Goal: Task Accomplishment & Management: Manage account settings

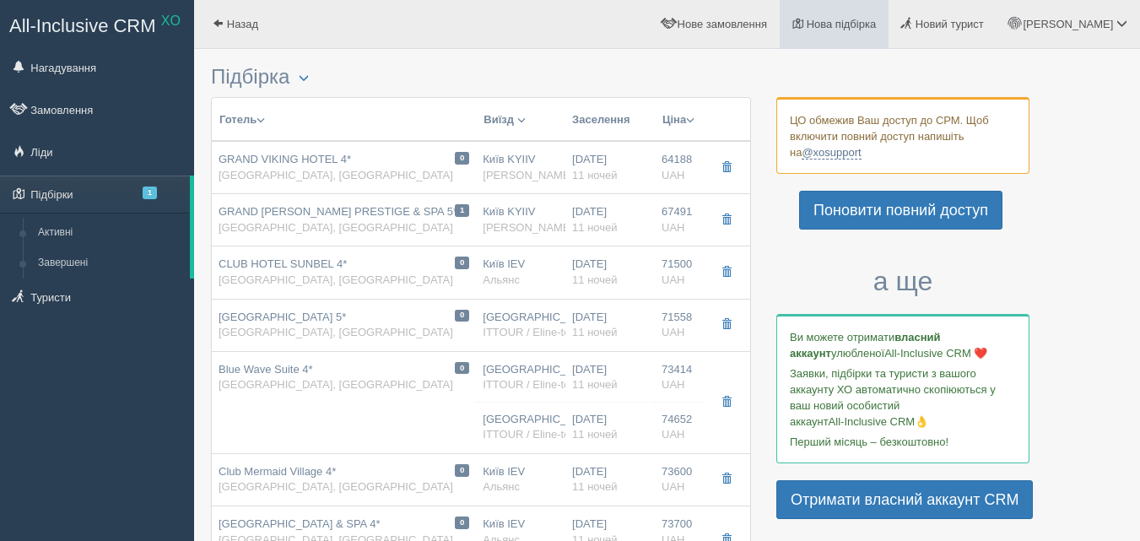
click at [889, 14] on link "Нова підбірка" at bounding box center [834, 24] width 109 height 48
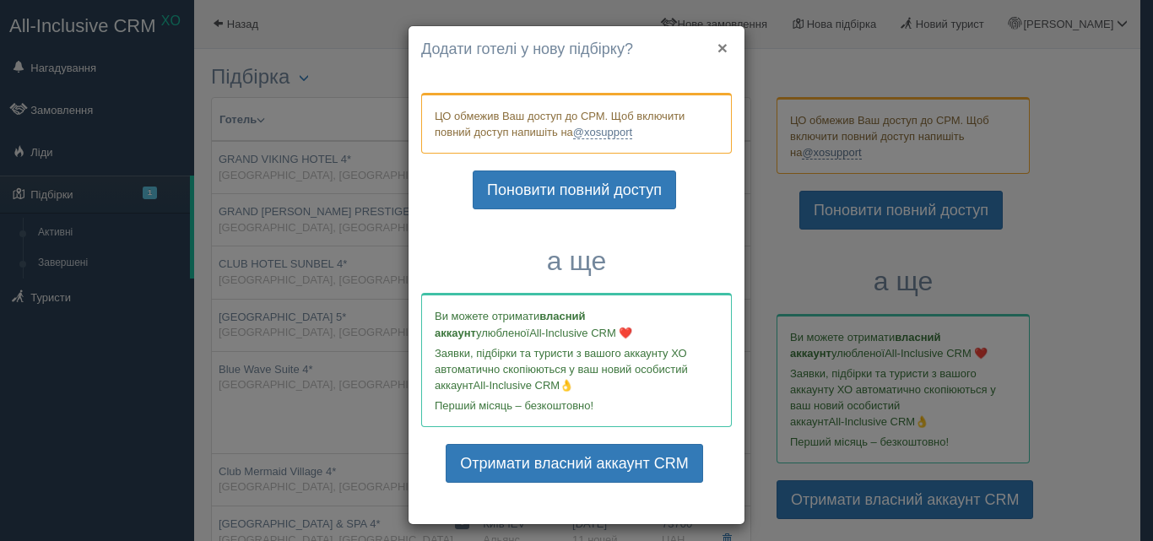
click at [717, 42] on button "×" at bounding box center [722, 48] width 10 height 18
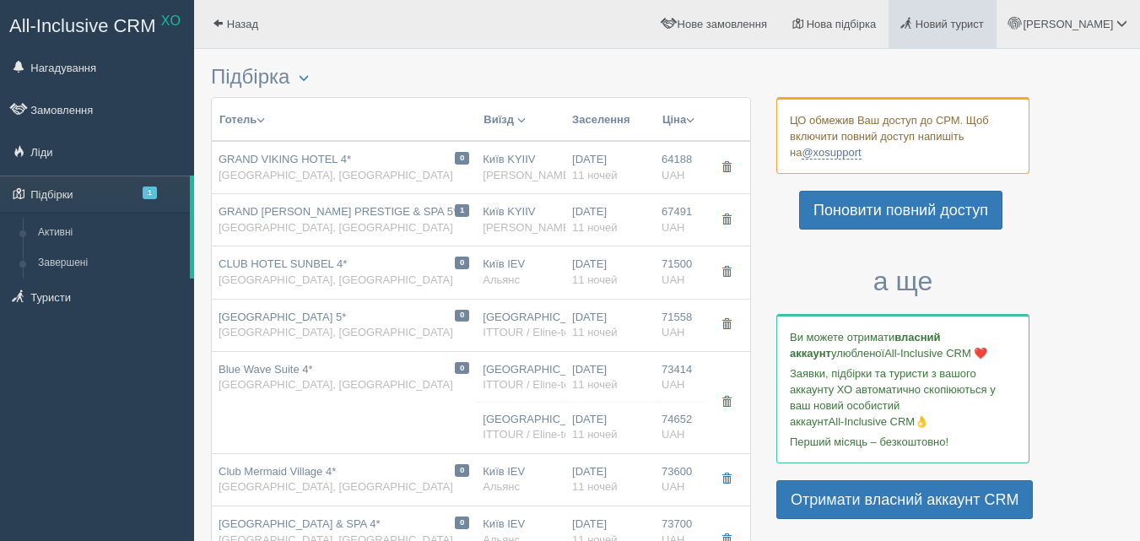
click at [996, 33] on link "Новий турист" at bounding box center [943, 24] width 108 height 48
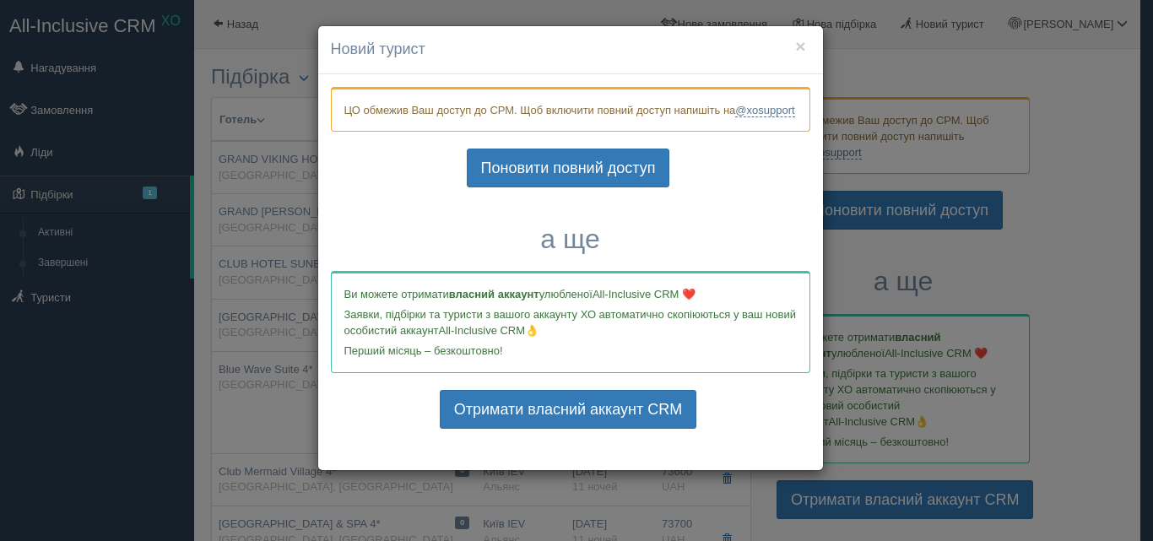
click at [888, 26] on div "× Новий турист ЦО обмежив Ваш доступ до СРМ. Щоб включити повний доступ напишіт…" at bounding box center [576, 270] width 1153 height 541
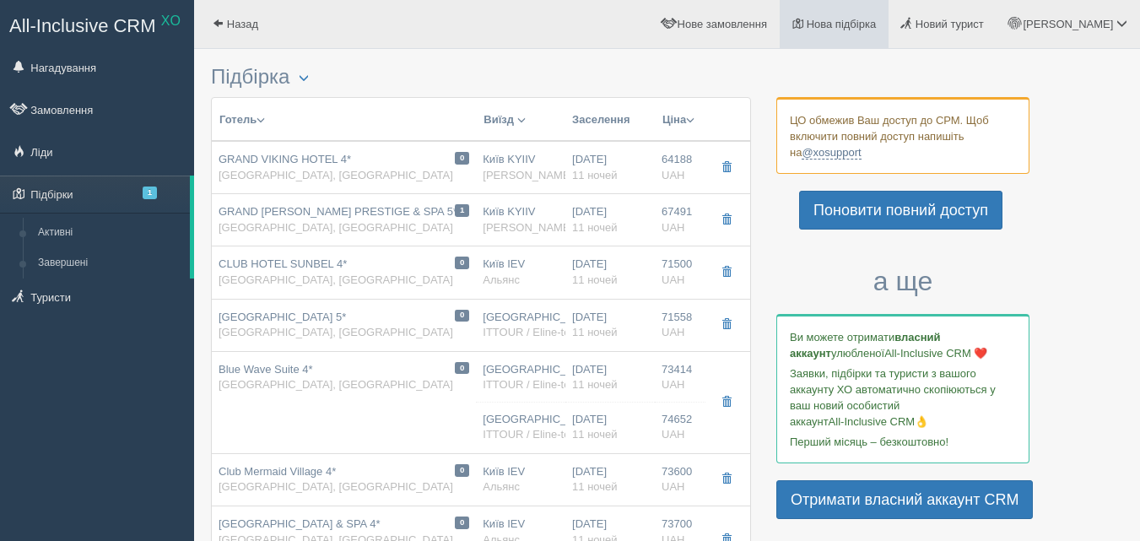
click at [877, 29] on span "Нова підбірка" at bounding box center [842, 24] width 70 height 13
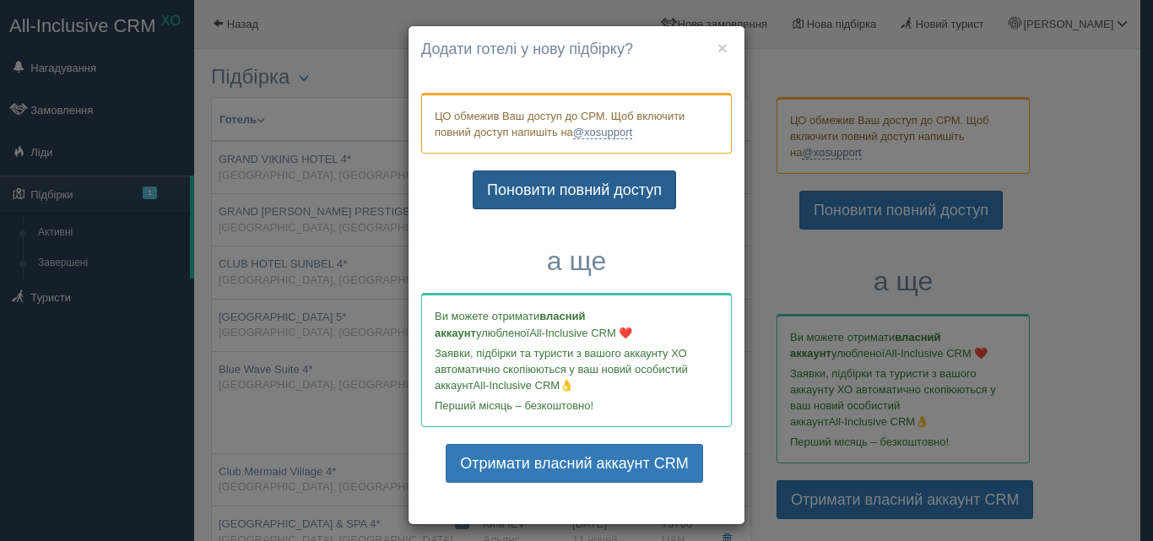
click at [598, 176] on link "Поновити повний доступ" at bounding box center [574, 189] width 203 height 39
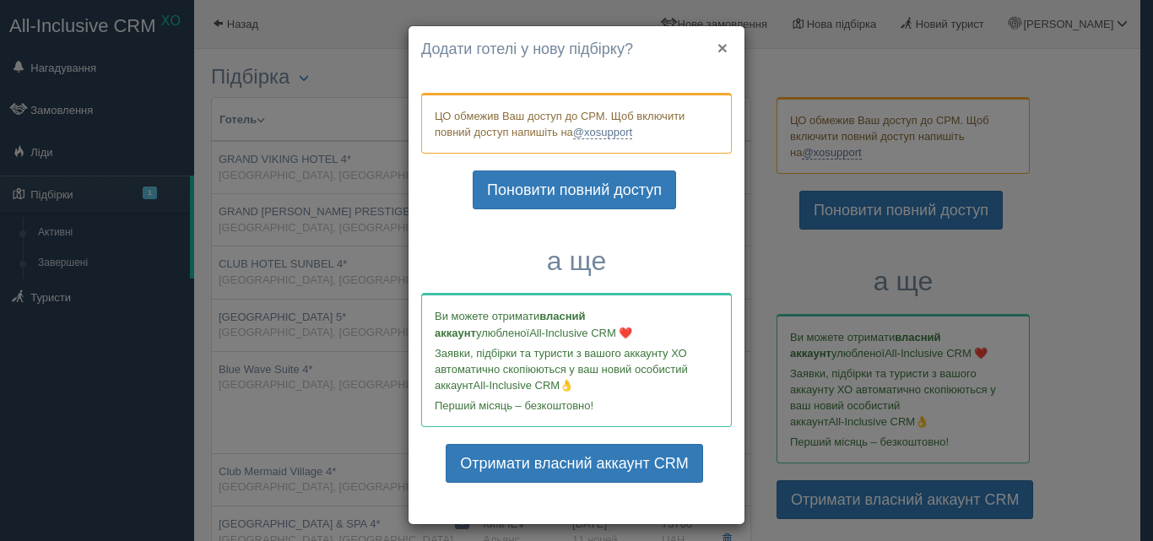
click at [719, 53] on button "×" at bounding box center [722, 48] width 10 height 18
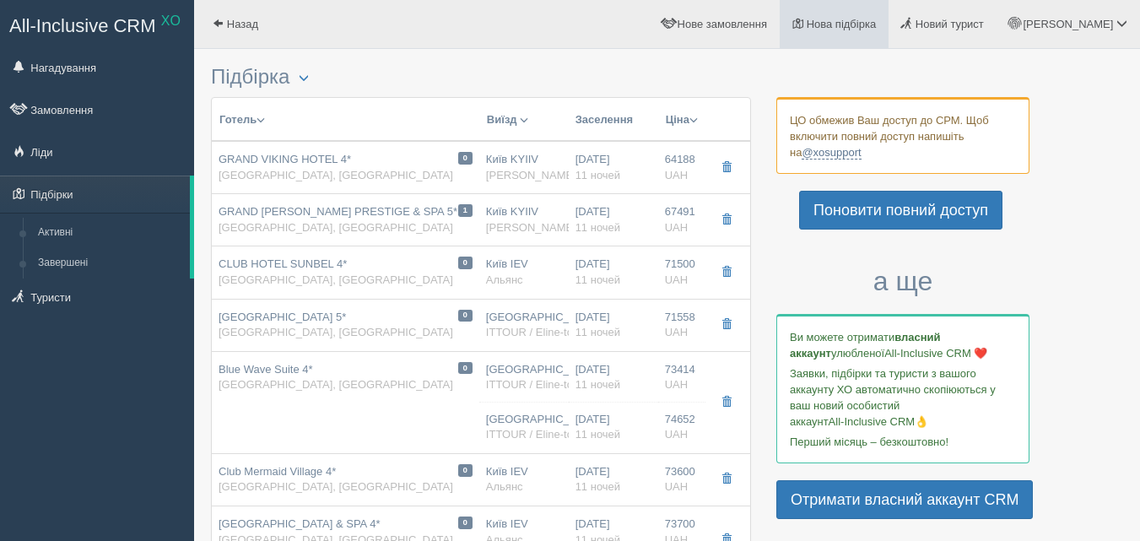
click at [877, 27] on span "Нова підбірка" at bounding box center [842, 24] width 70 height 13
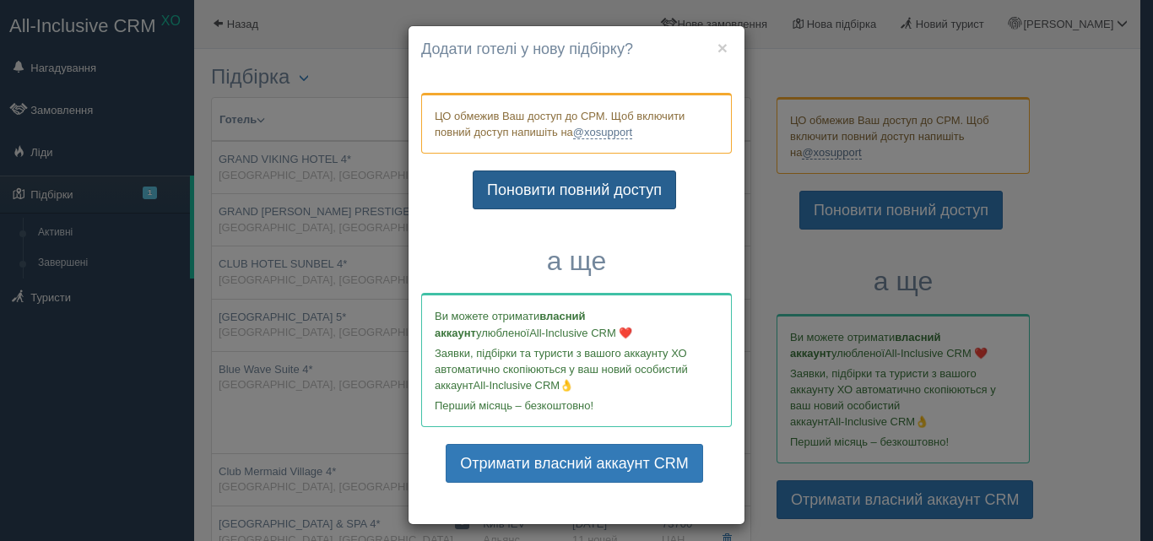
click at [565, 197] on link "Поновити повний доступ" at bounding box center [574, 189] width 203 height 39
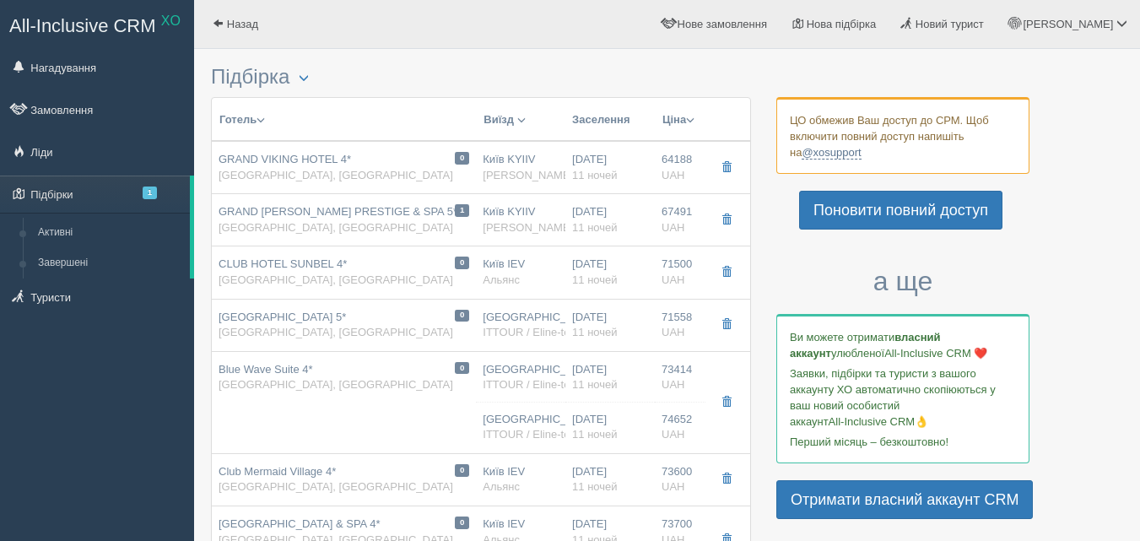
drag, startPoint x: 165, startPoint y: 368, endPoint x: 172, endPoint y: 362, distance: 9.6
click at [165, 368] on div "All-Inclusive CRM XO Нагадування Замовлення Ліди 1" at bounding box center [97, 270] width 194 height 541
click at [877, 18] on span "Нова підбірка" at bounding box center [842, 24] width 70 height 13
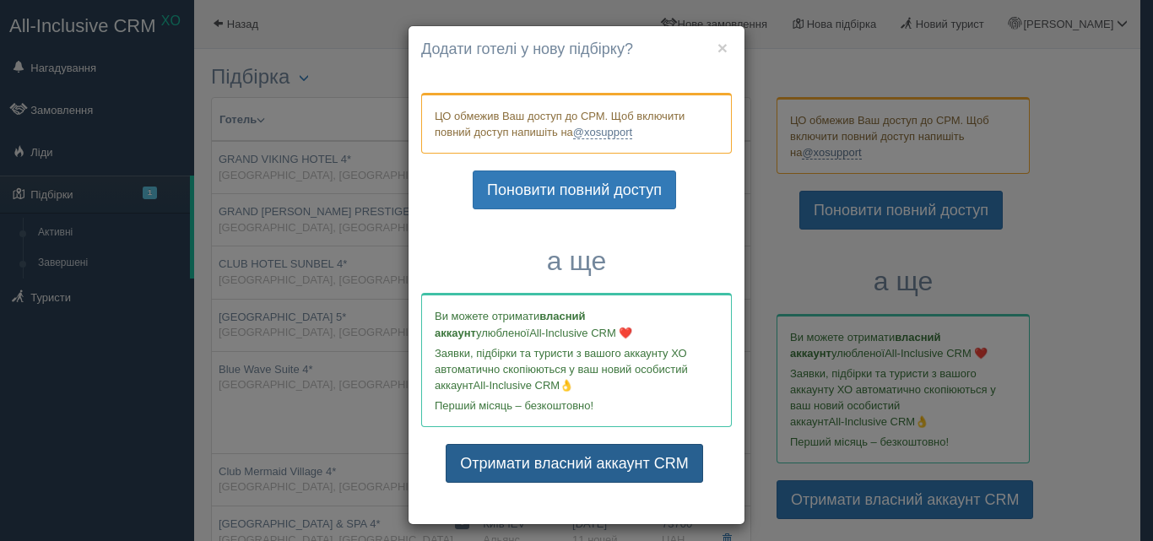
click at [636, 462] on link "Отримати власний аккаунт CRM" at bounding box center [574, 463] width 257 height 39
